Goal: Task Accomplishment & Management: Manage account settings

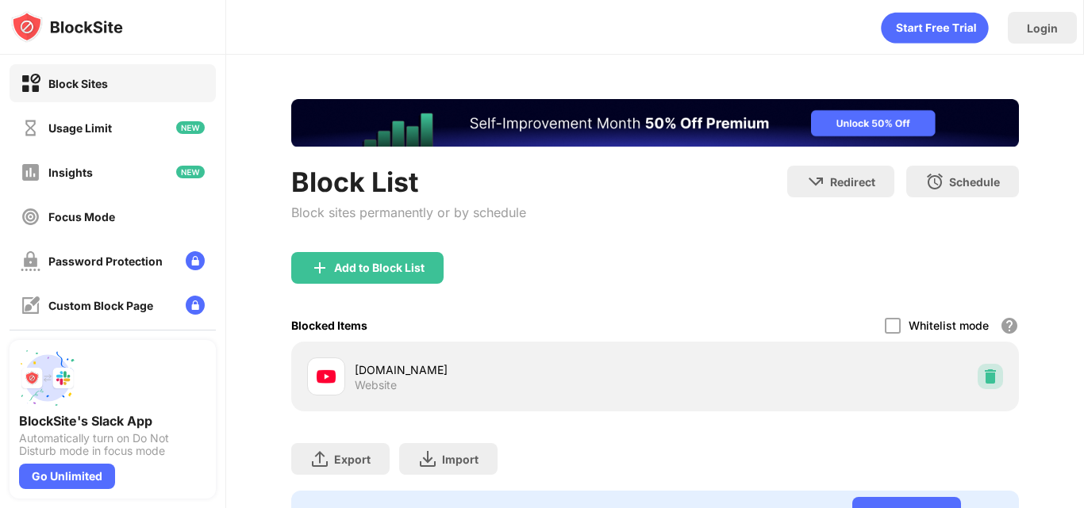
click at [977, 368] on div at bounding box center [989, 376] width 25 height 25
